Goal: Information Seeking & Learning: Understand process/instructions

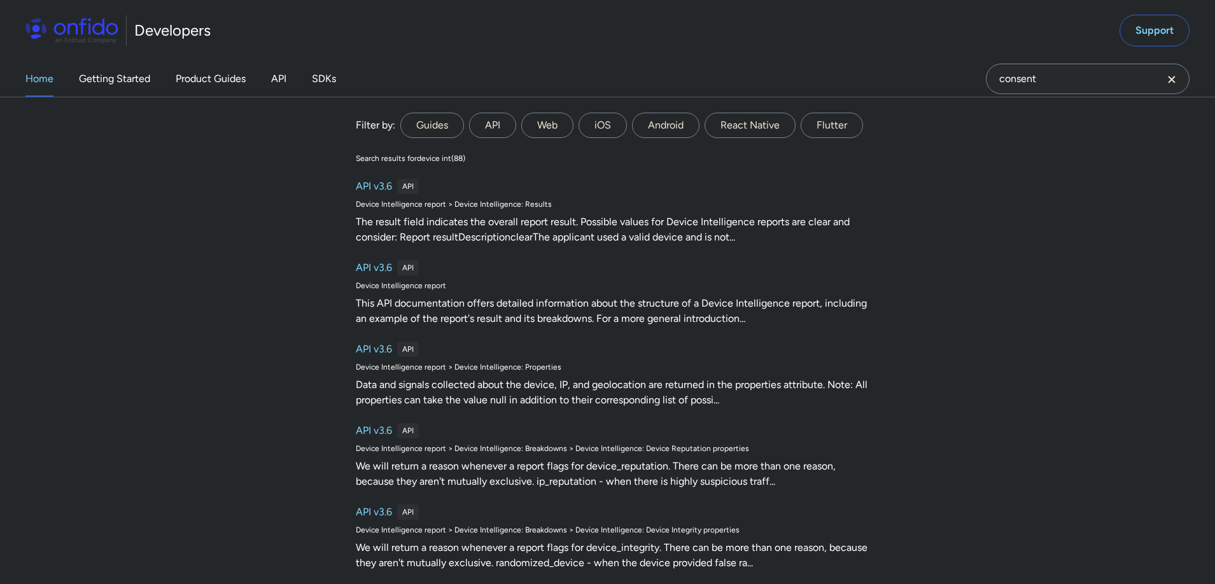
type input "consent"
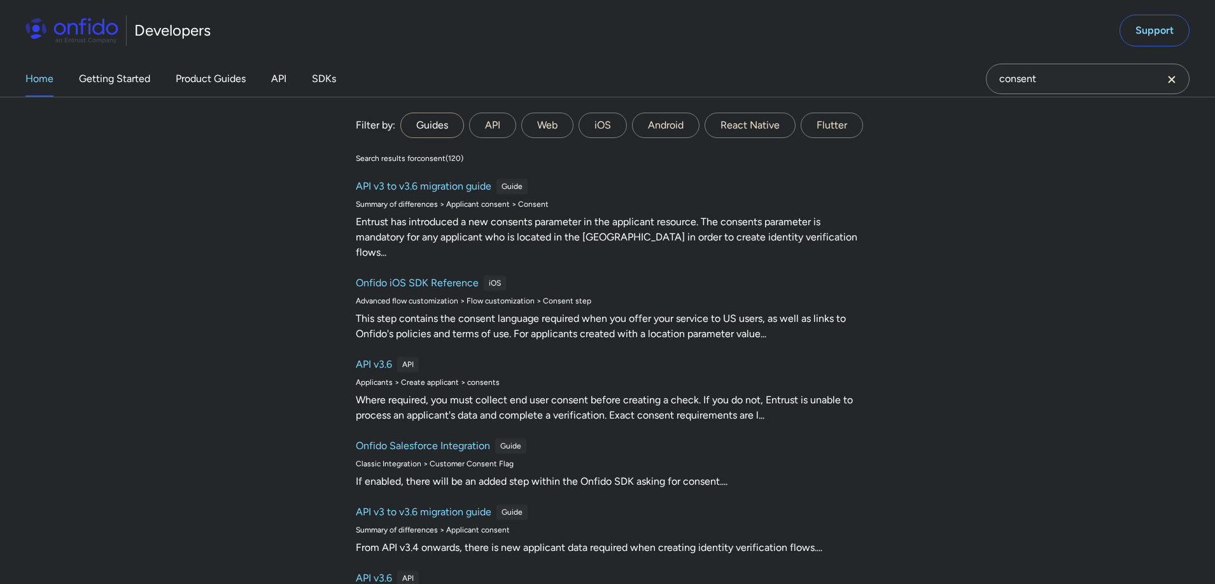
click at [456, 120] on label "Guides" at bounding box center [432, 125] width 64 height 25
click at [0, 0] on input "Guides" at bounding box center [0, 0] width 0 height 0
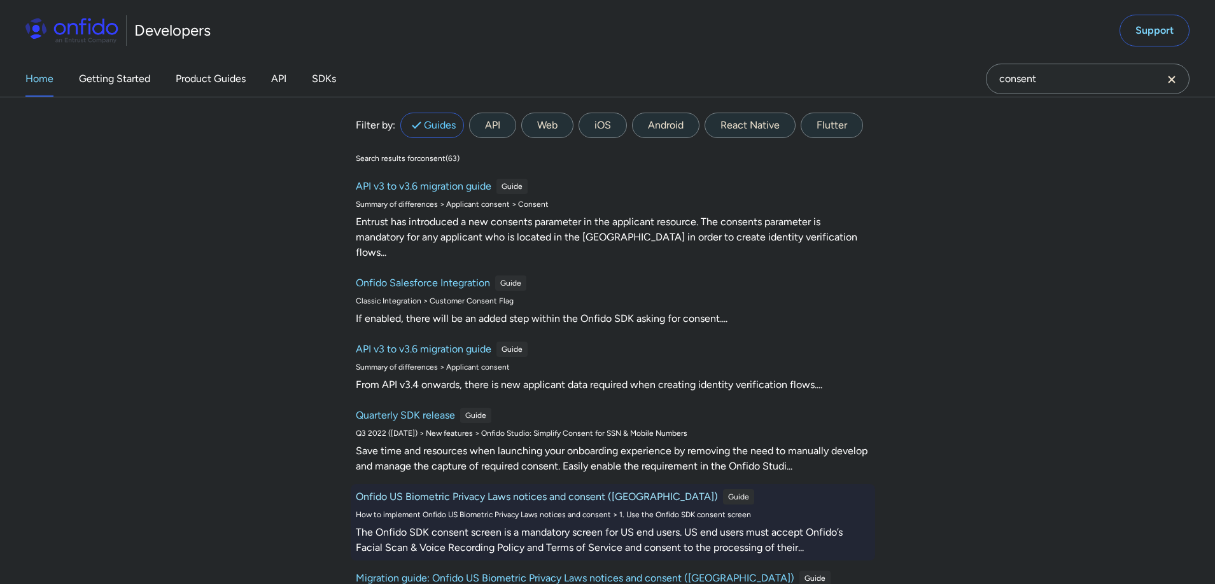
click at [538, 490] on h6 "Onfido US Biometric Privacy Laws notices and consent ([GEOGRAPHIC_DATA])" at bounding box center [537, 497] width 362 height 15
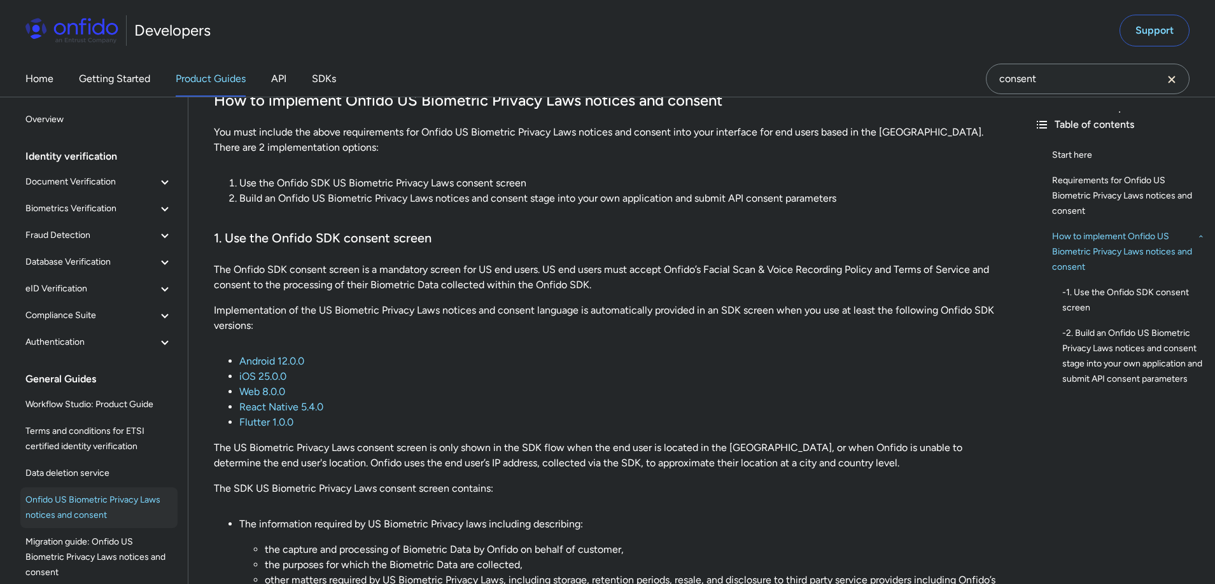
scroll to position [757, 0]
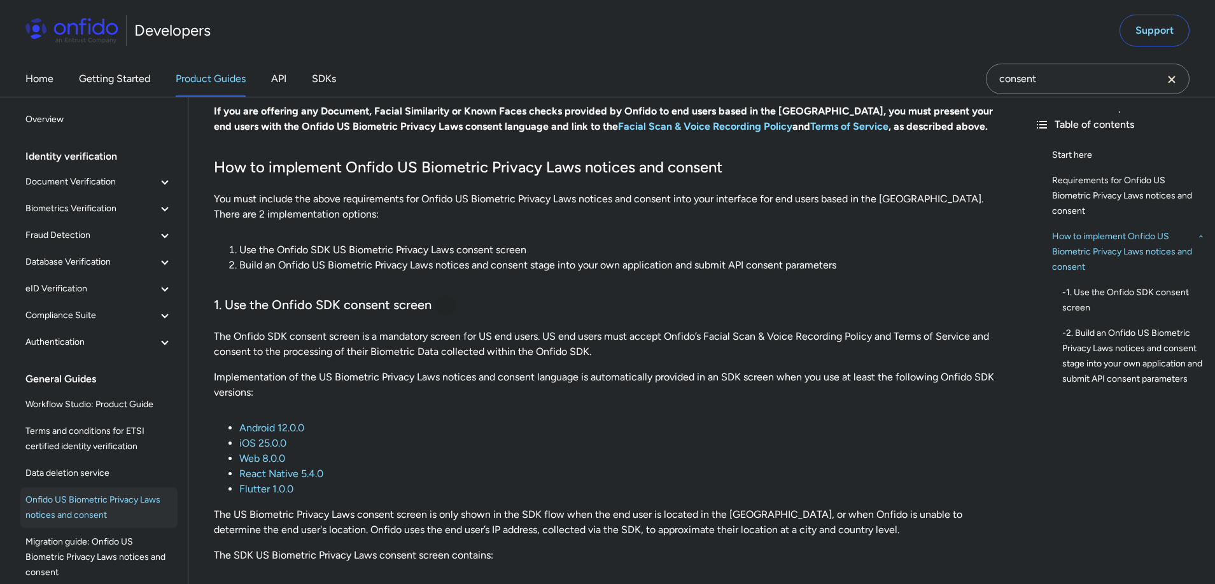
click at [446, 310] on div at bounding box center [445, 306] width 10 height 10
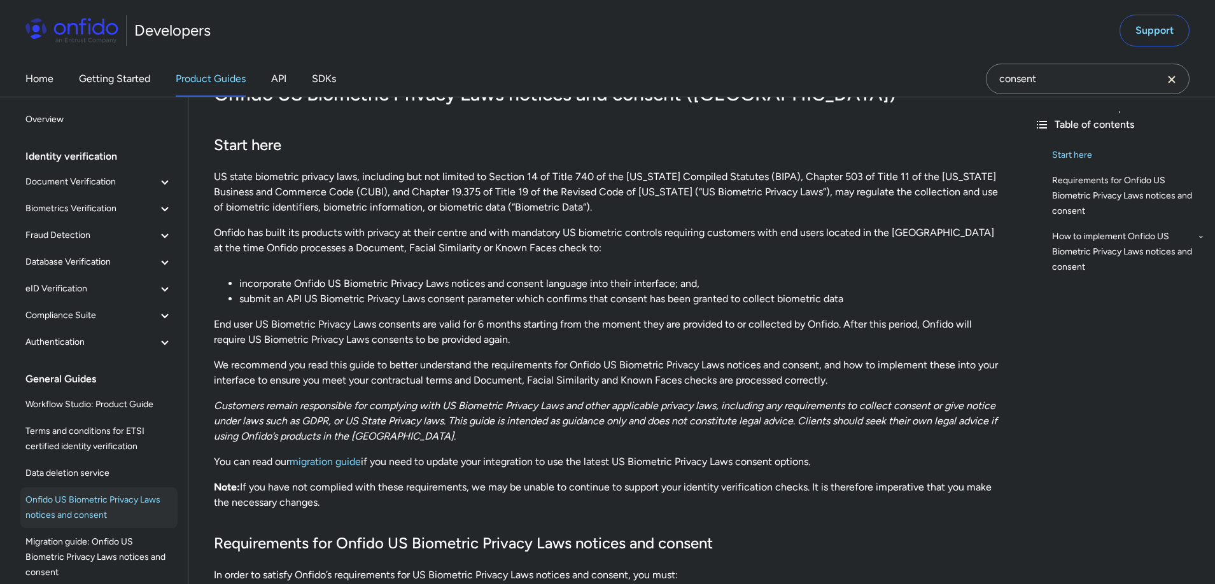
scroll to position [0, 0]
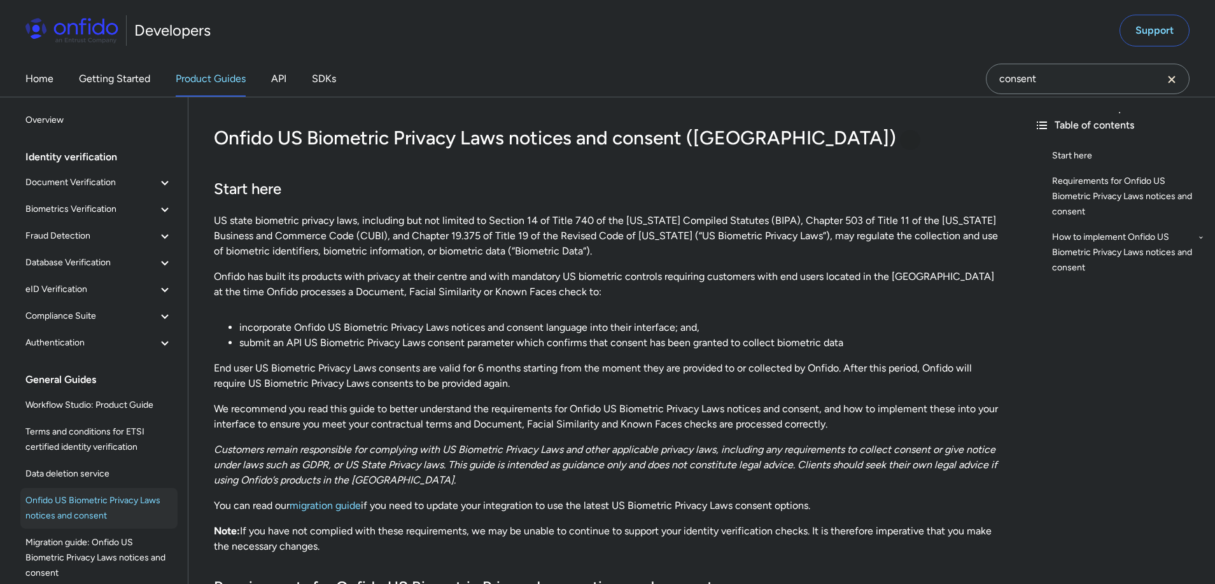
click at [900, 139] on div at bounding box center [910, 140] width 20 height 20
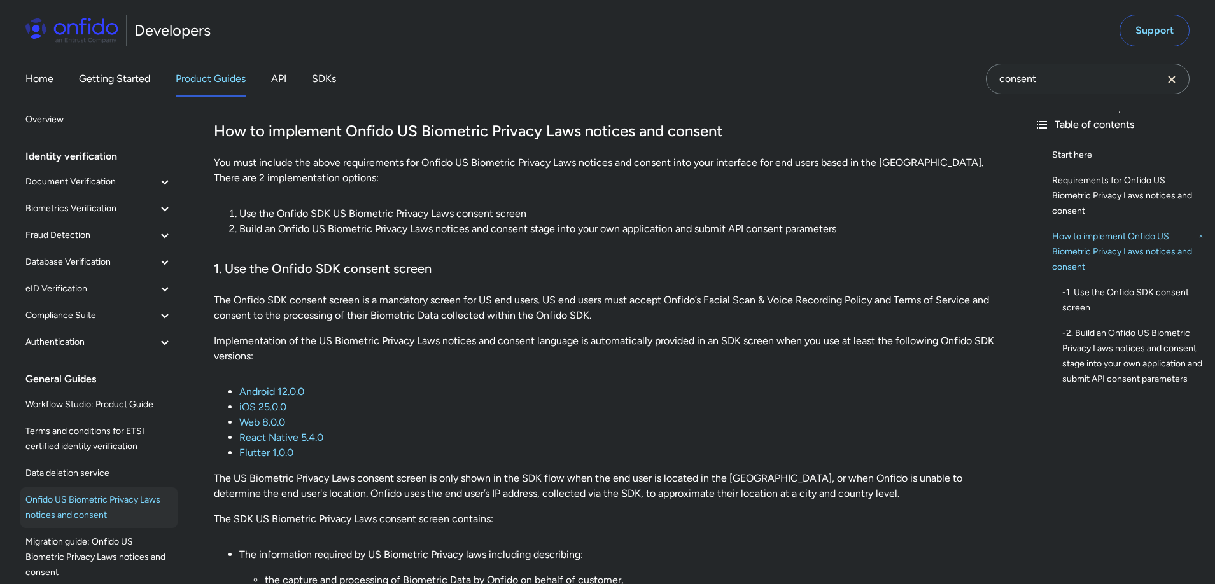
scroll to position [782, 0]
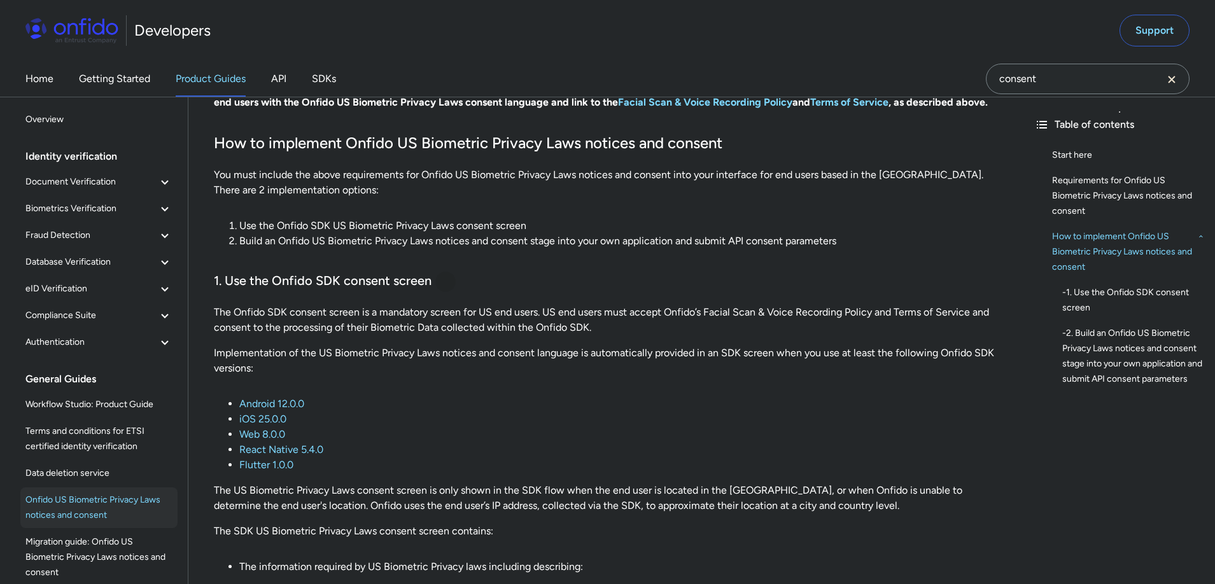
click at [447, 283] on div at bounding box center [445, 282] width 10 height 10
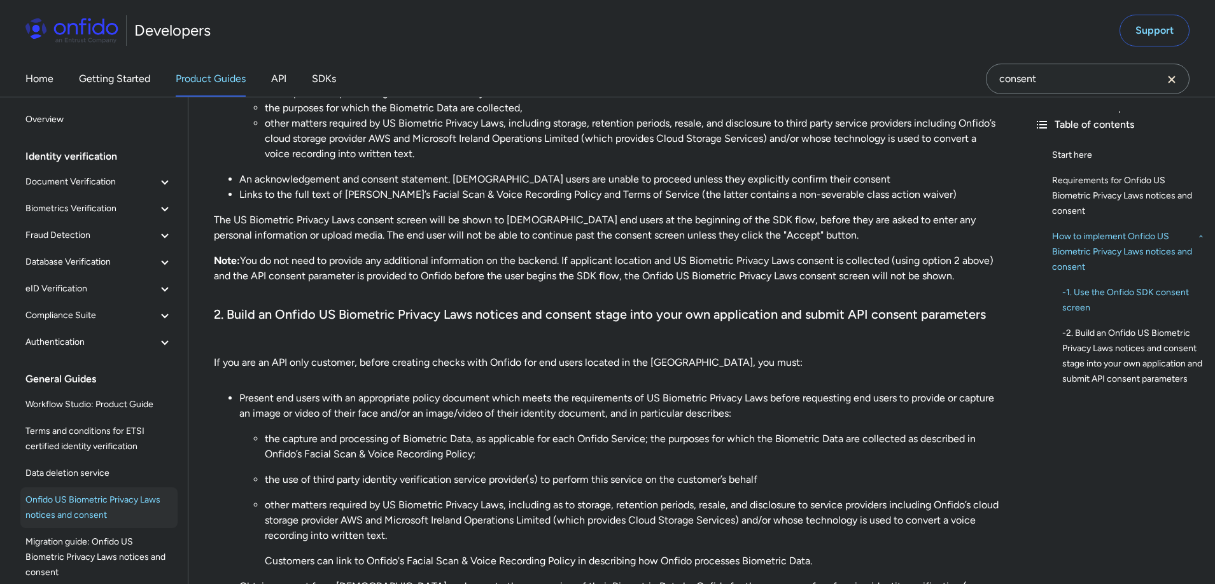
scroll to position [1288, 0]
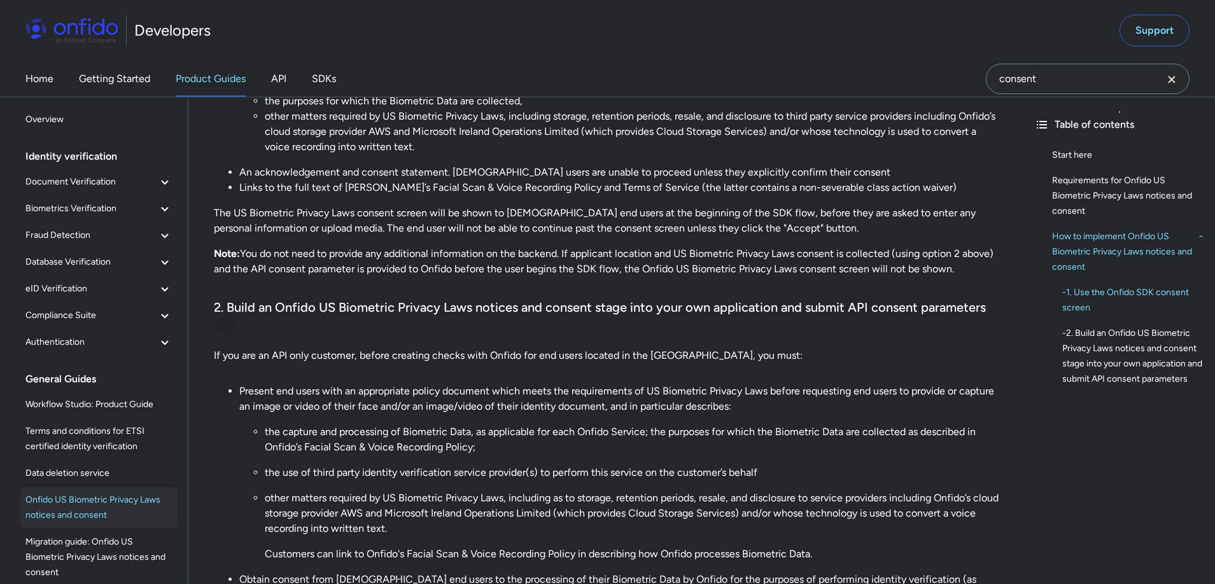
click at [230, 327] on div at bounding box center [228, 325] width 10 height 10
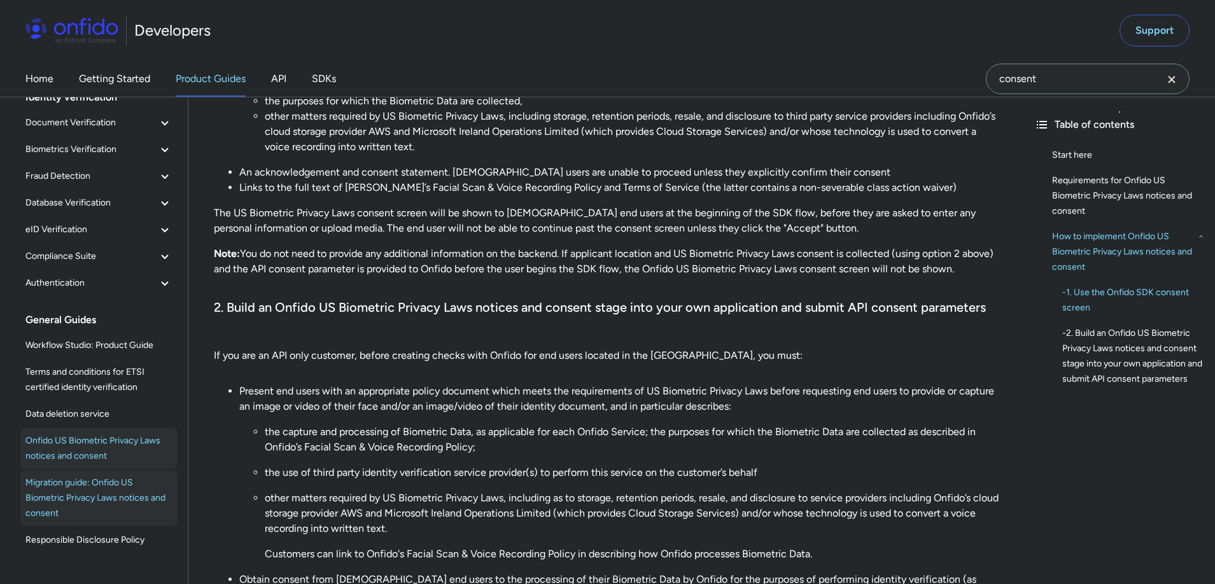
scroll to position [60, 0]
click at [118, 486] on span "Migration guide: Onfido US Biometric Privacy Laws notices and consent" at bounding box center [98, 498] width 147 height 46
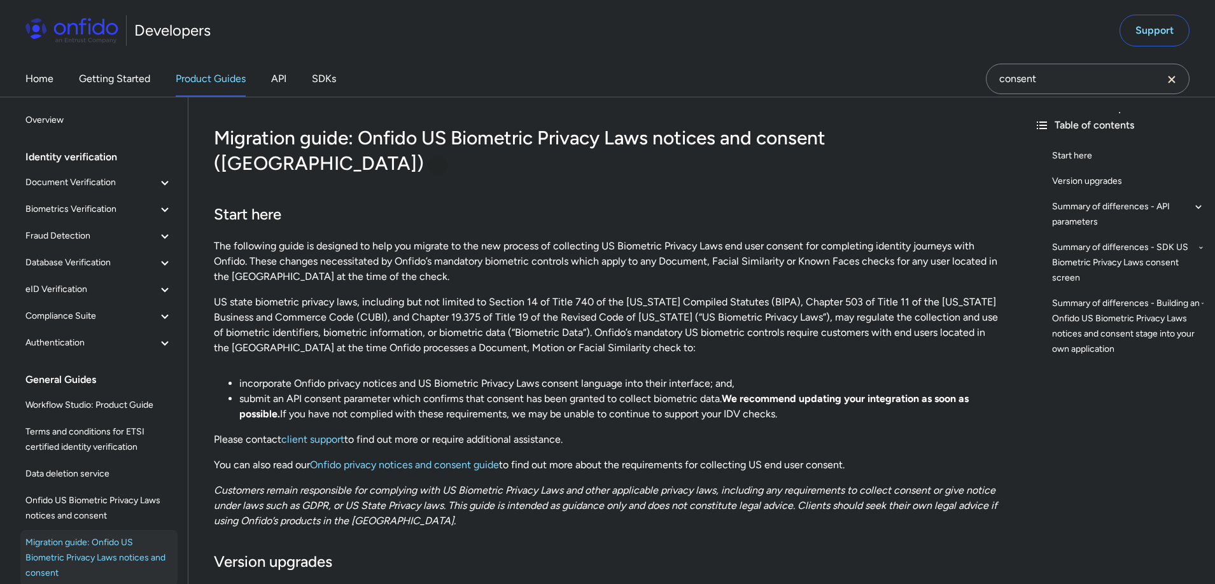
click at [443, 160] on div at bounding box center [438, 165] width 10 height 10
click at [451, 459] on link "Onfido privacy notices and consent guide" at bounding box center [404, 465] width 189 height 12
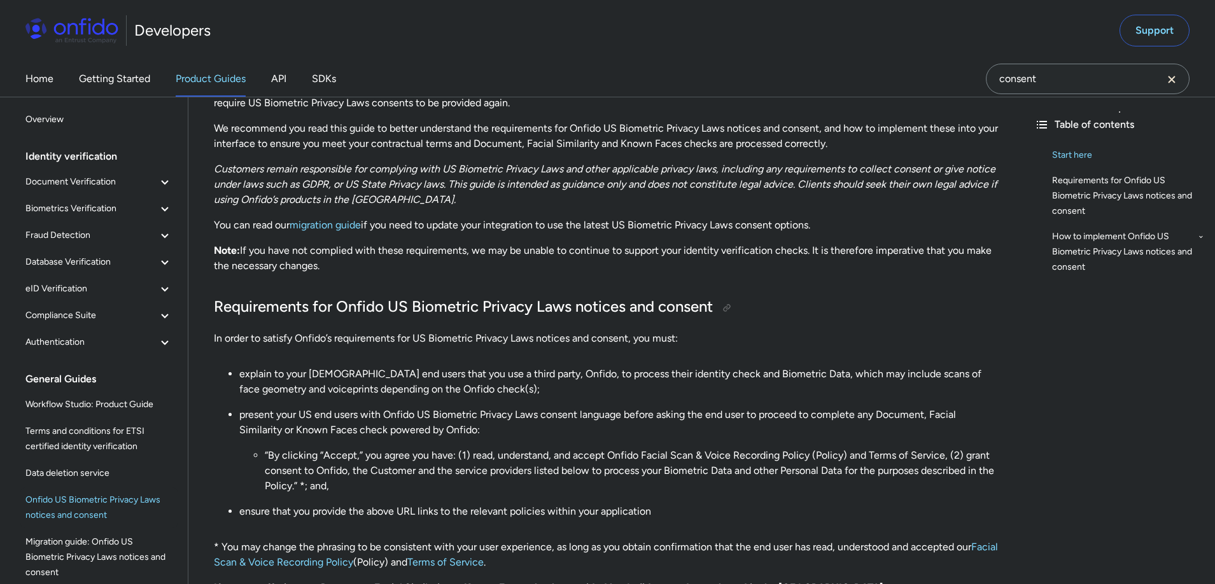
scroll to position [300, 0]
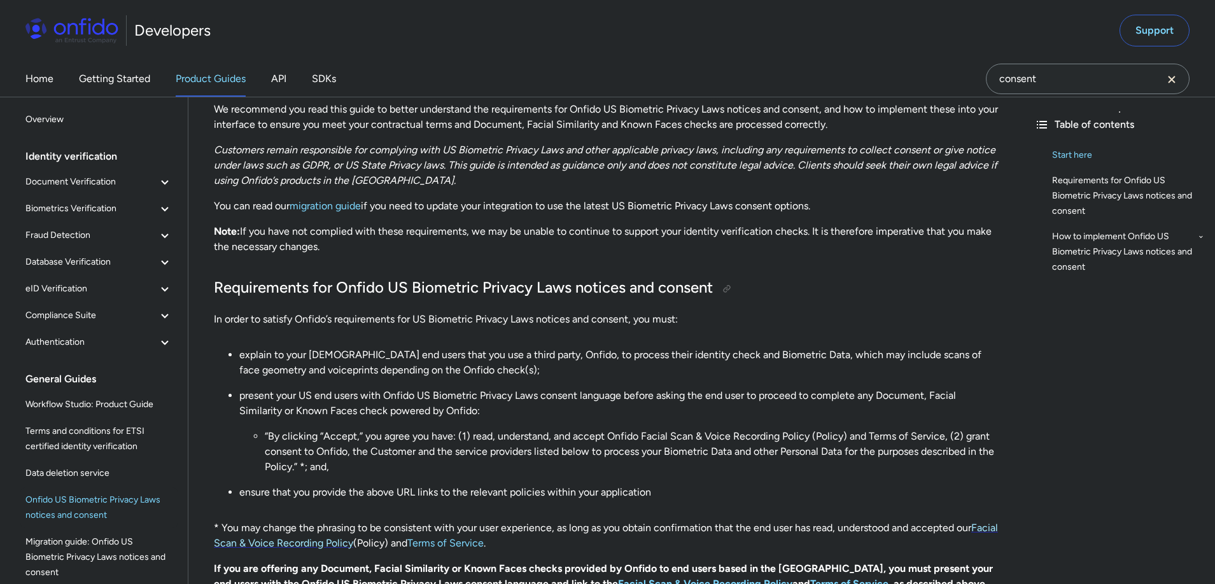
click at [365, 544] on link "Facial Scan & Voice Recording Policy" at bounding box center [606, 535] width 784 height 27
click at [729, 289] on div at bounding box center [727, 289] width 10 height 10
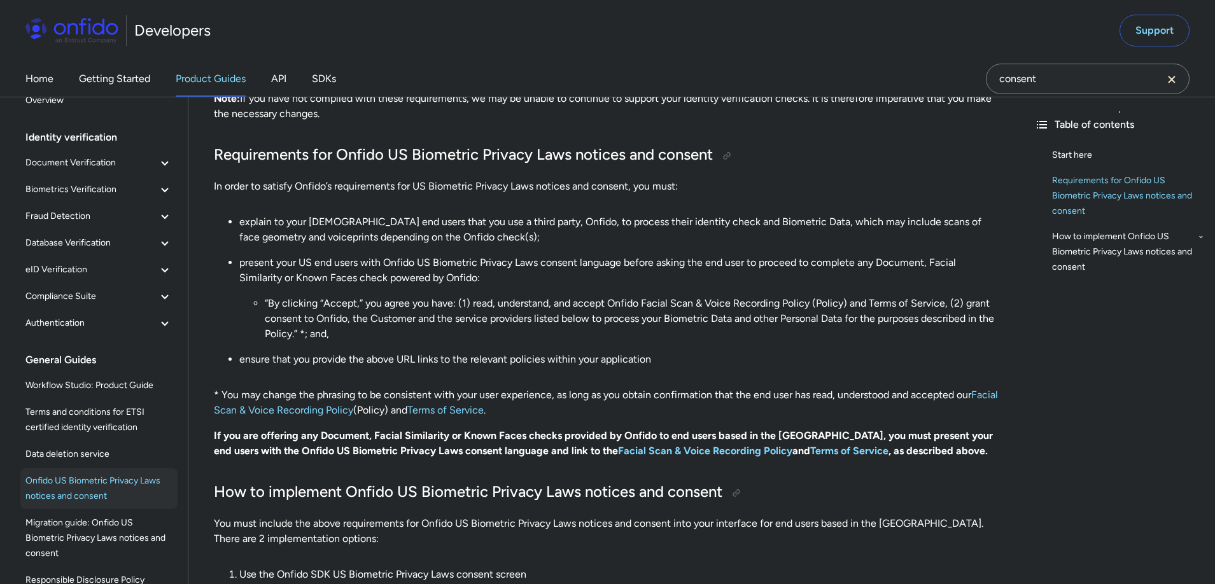
scroll to position [421, 0]
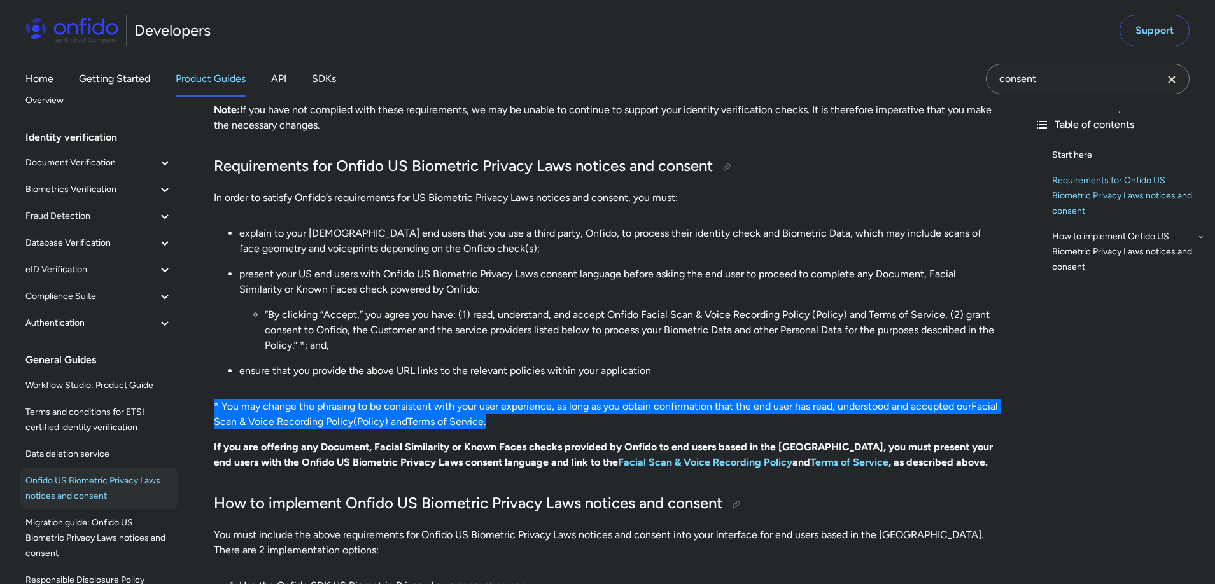
drag, startPoint x: 537, startPoint y: 418, endPoint x: 202, endPoint y: 401, distance: 335.9
copy p "* You may change the phrasing to be consistent with your user experience, as lo…"
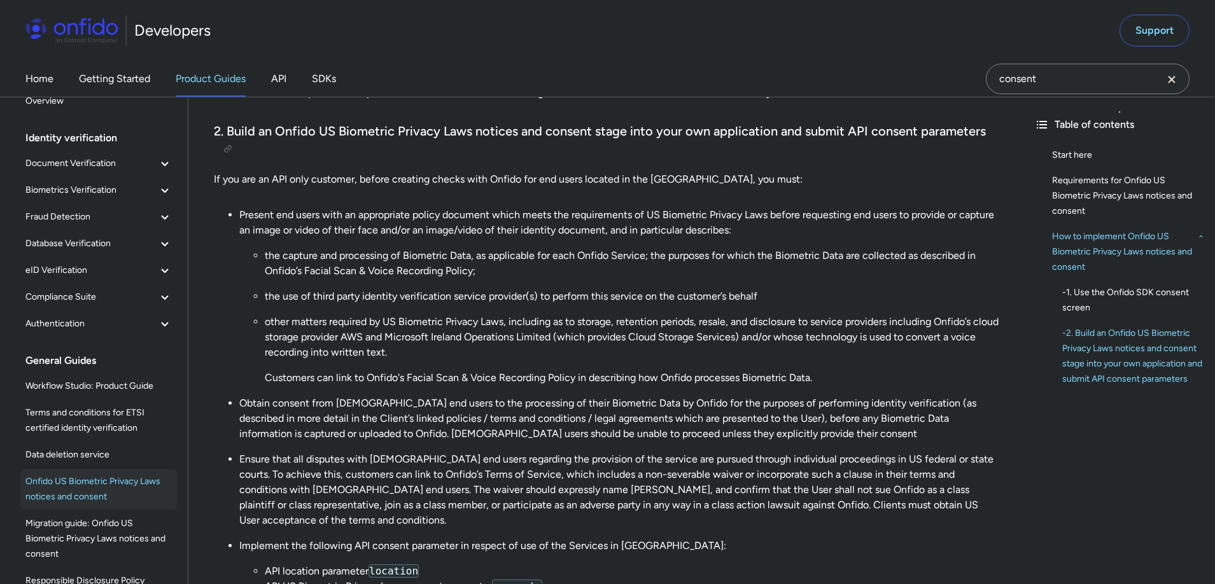
scroll to position [1457, 0]
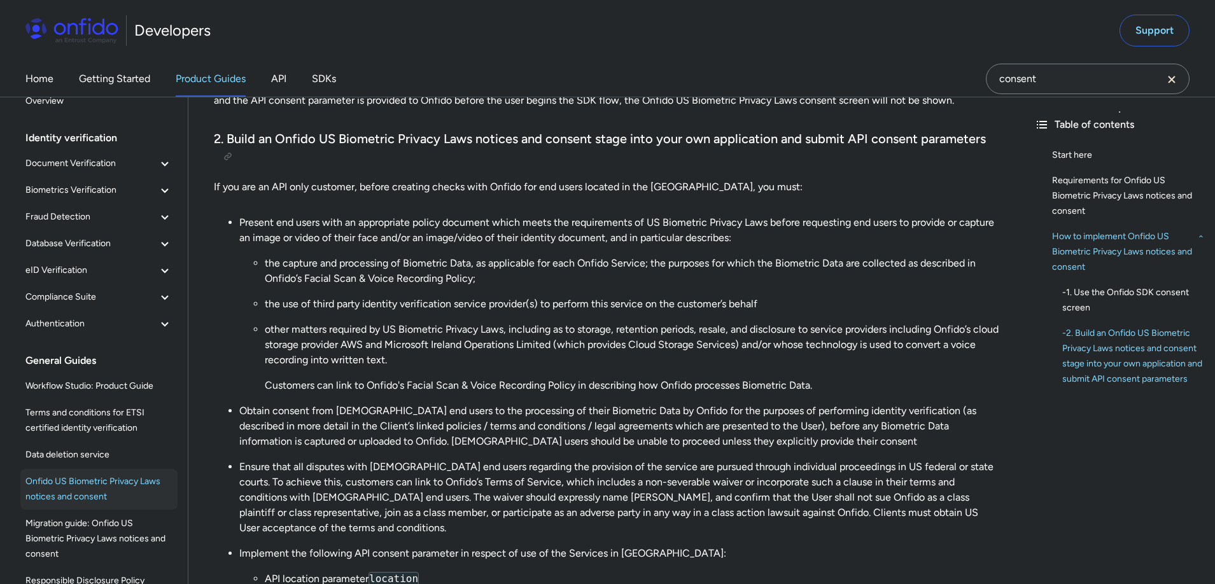
drag, startPoint x: 230, startPoint y: 160, endPoint x: 220, endPoint y: 169, distance: 14.0
click at [230, 160] on div at bounding box center [228, 156] width 10 height 10
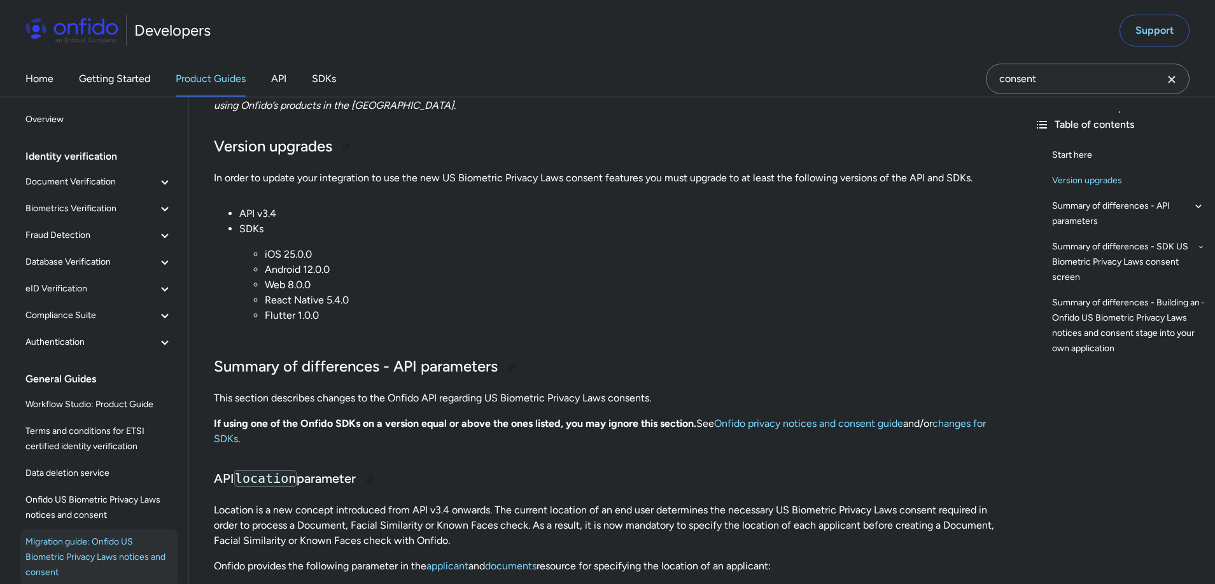
scroll to position [413, 0]
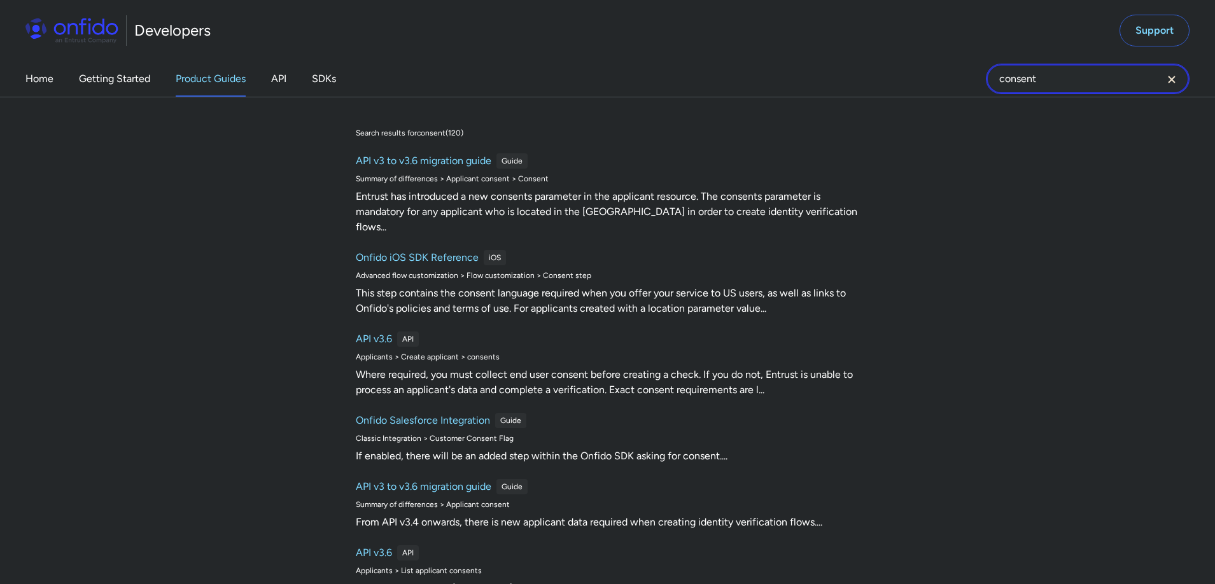
click at [1071, 74] on input "consent" at bounding box center [1088, 79] width 204 height 31
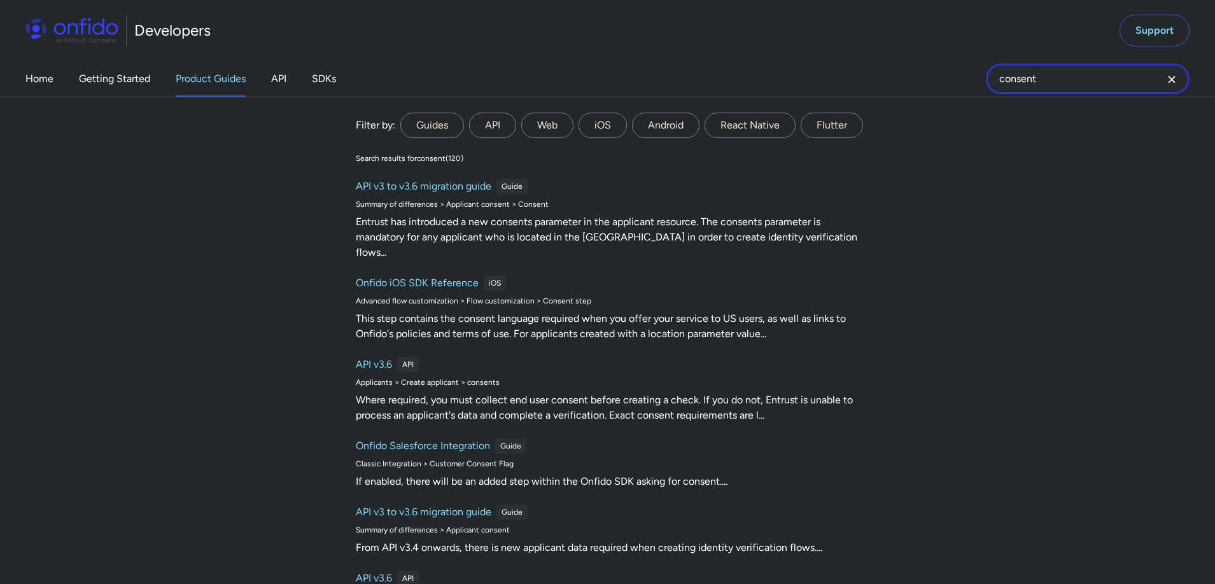
drag, startPoint x: 1067, startPoint y: 80, endPoint x: 981, endPoint y: 77, distance: 86.0
click at [981, 77] on div "Home Getting Started Product Guides API SDKs consent consent Filter by: Guides …" at bounding box center [607, 79] width 1215 height 36
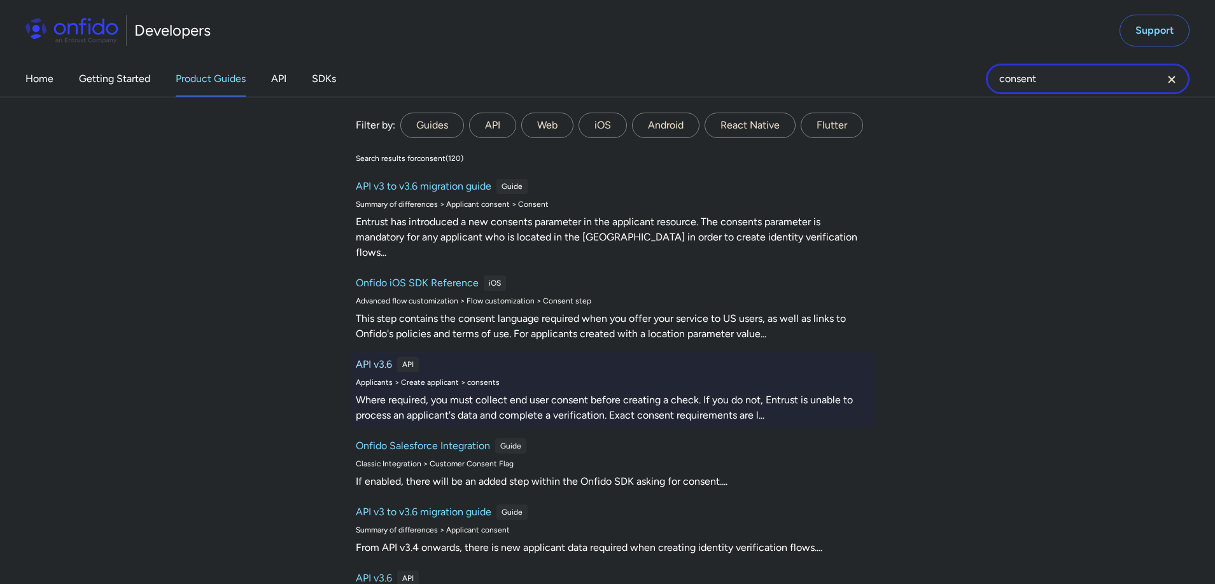
scroll to position [0, 0]
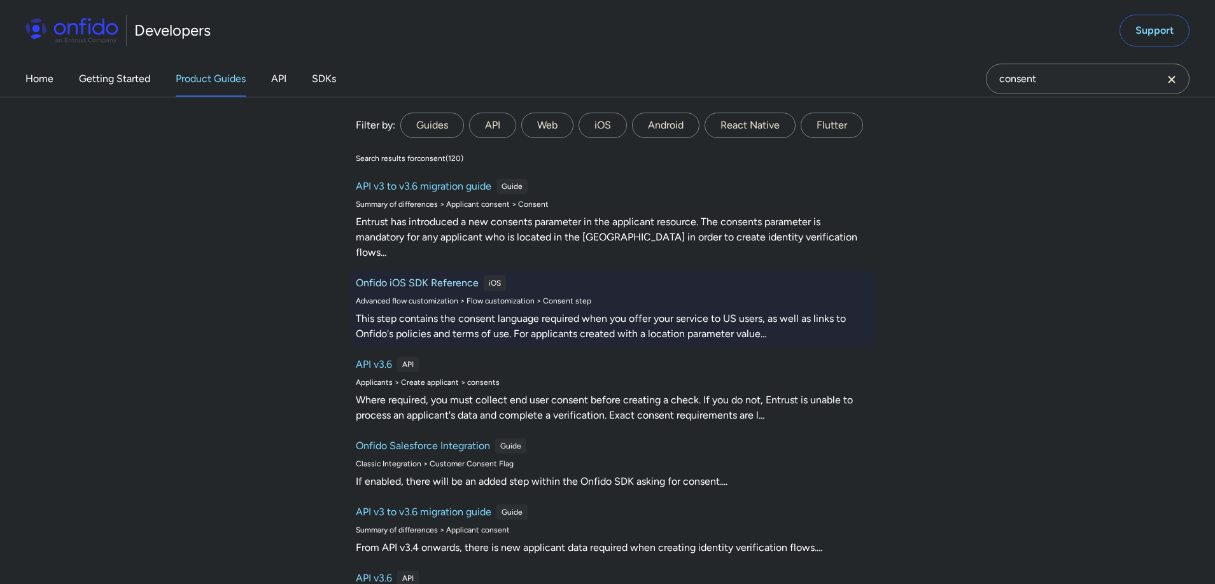
click at [469, 276] on h6 "Onfido iOS SDK Reference" at bounding box center [417, 283] width 123 height 15
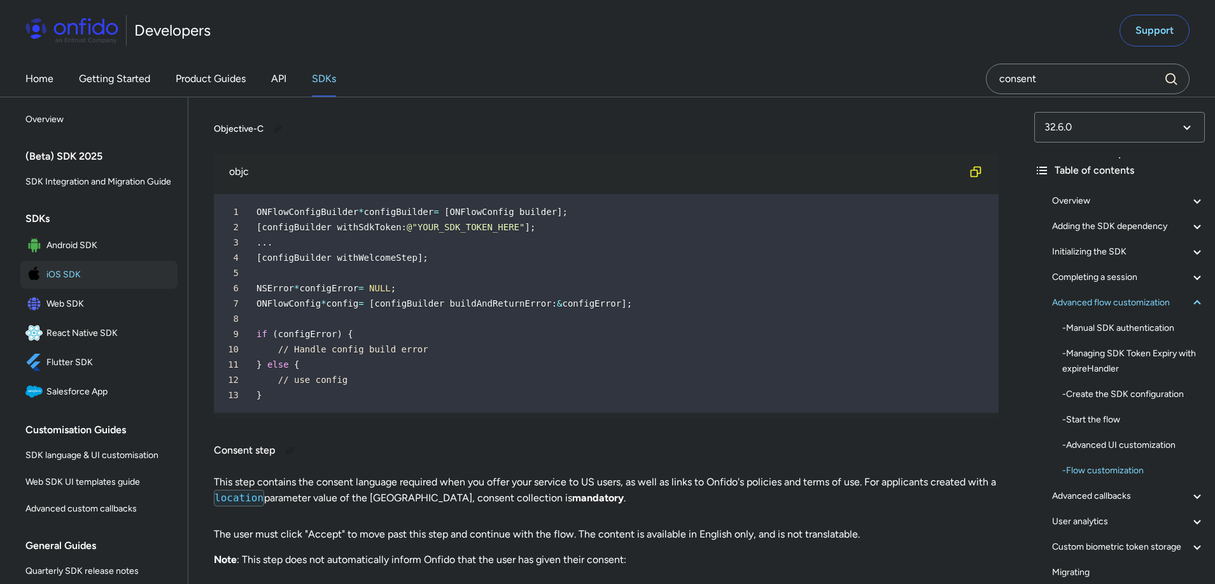
scroll to position [14353, 0]
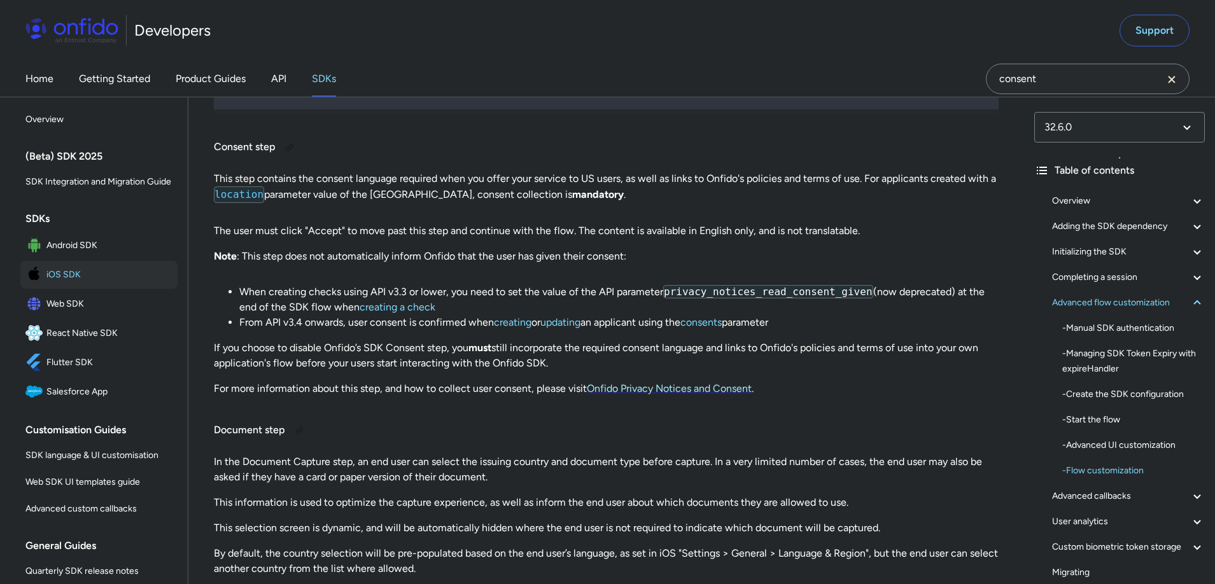
click at [666, 390] on link "Onfido Privacy Notices and Consent" at bounding box center [669, 389] width 165 height 12
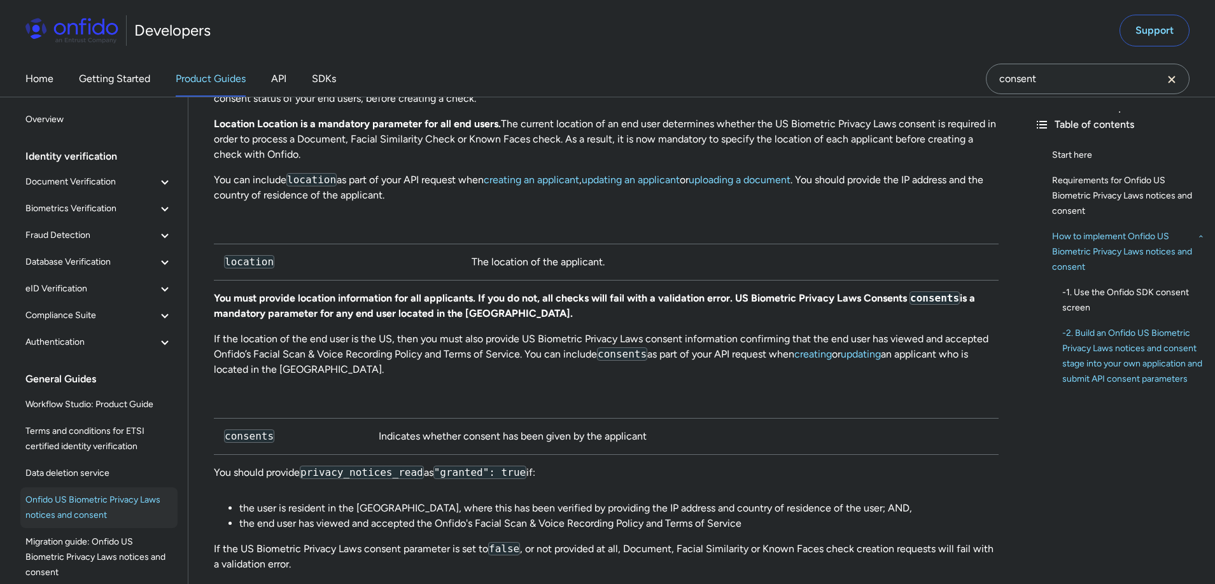
scroll to position [2190, 0]
